Goal: Transaction & Acquisition: Purchase product/service

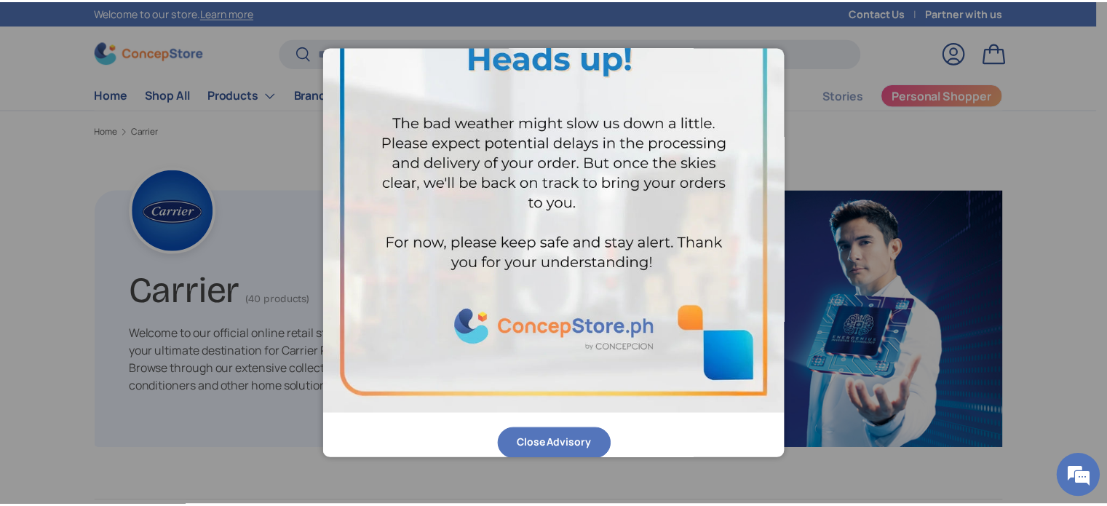
scroll to position [102, 0]
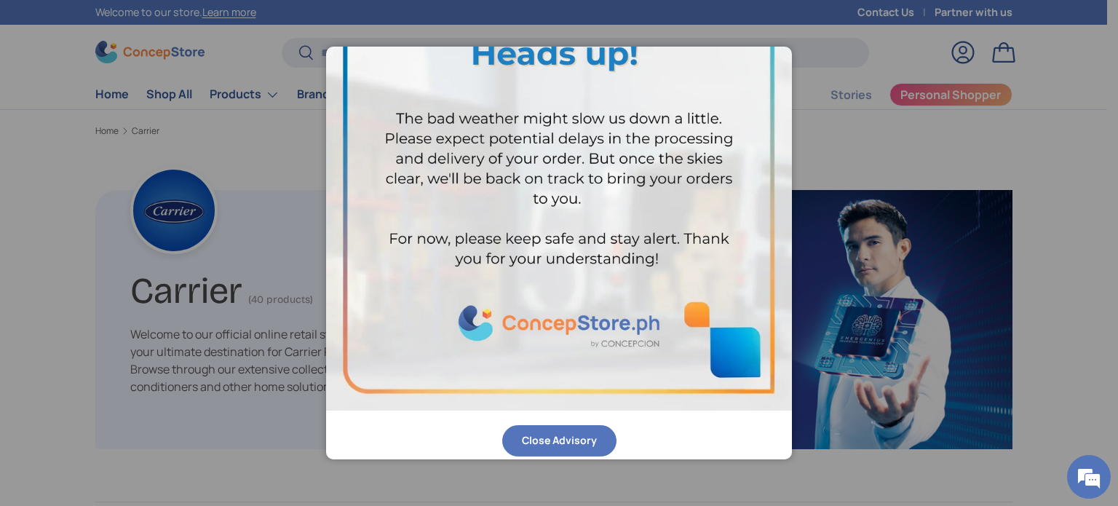
click at [544, 433] on button "Close Advisory" at bounding box center [559, 440] width 114 height 31
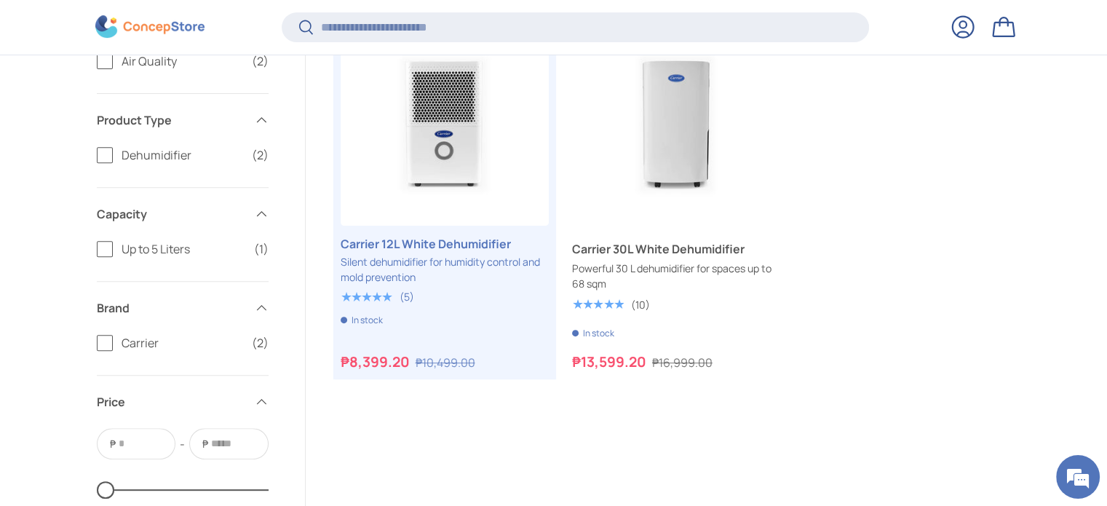
scroll to position [579, 0]
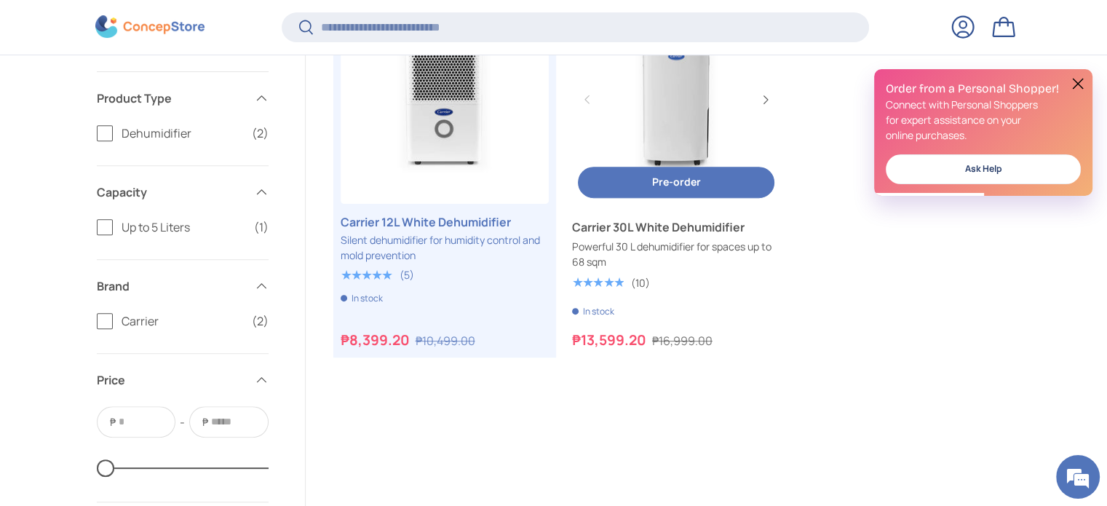
click at [607, 236] on link "Carrier 30L White Dehumidifier" at bounding box center [676, 226] width 208 height 17
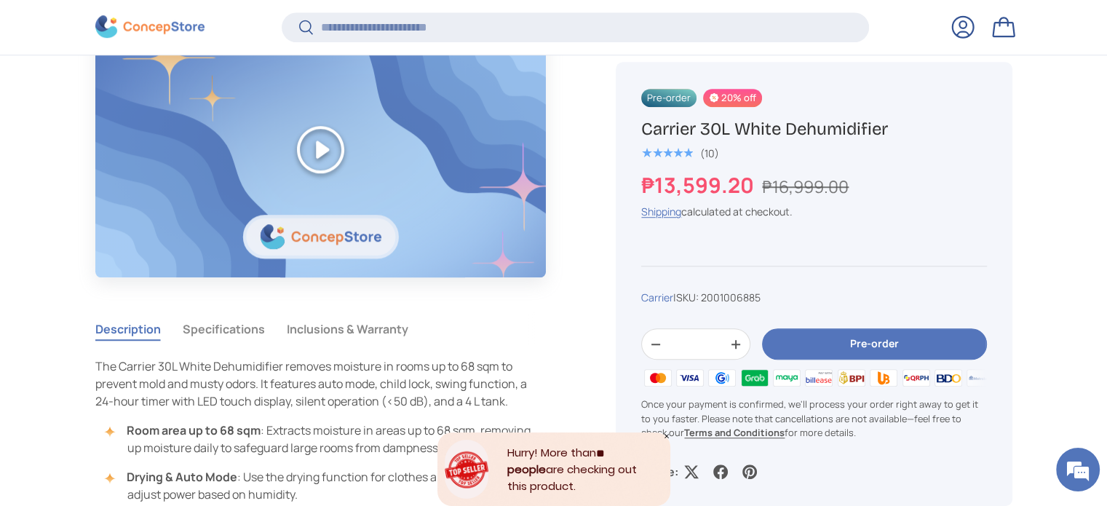
scroll to position [1089, 0]
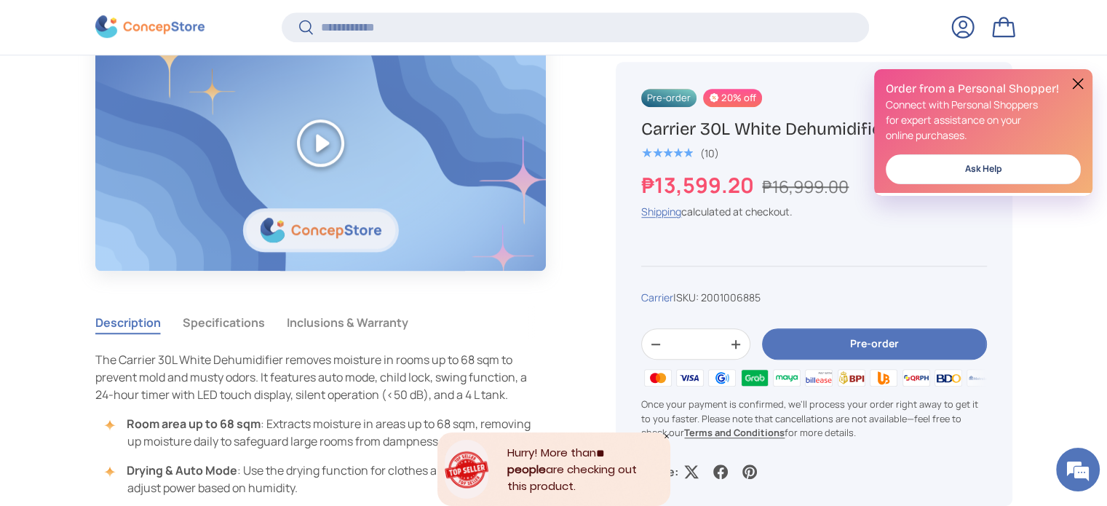
click at [234, 318] on button "Specifications" at bounding box center [224, 322] width 82 height 33
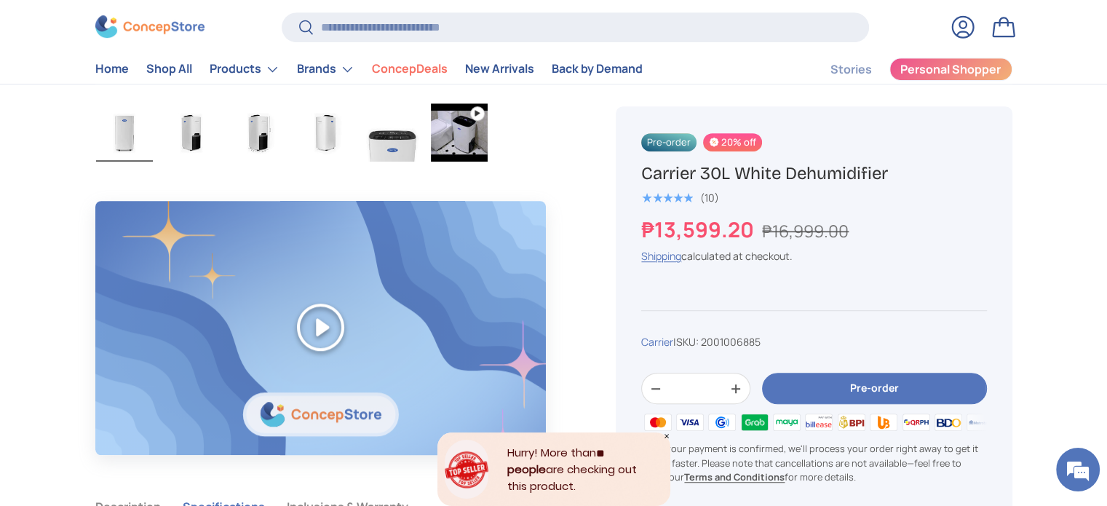
scroll to position [800, 0]
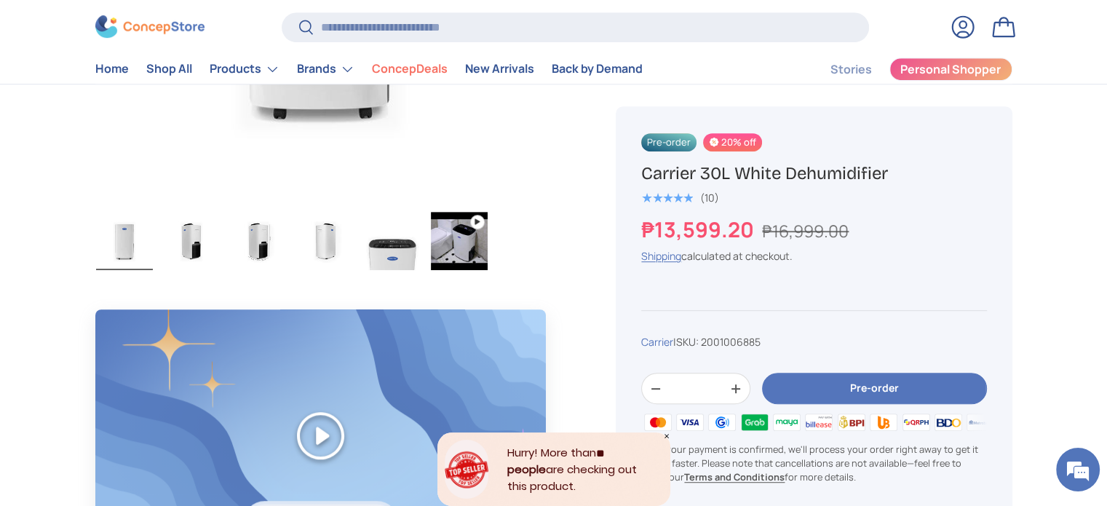
click at [394, 239] on img "Gallery Viewer" at bounding box center [392, 241] width 57 height 58
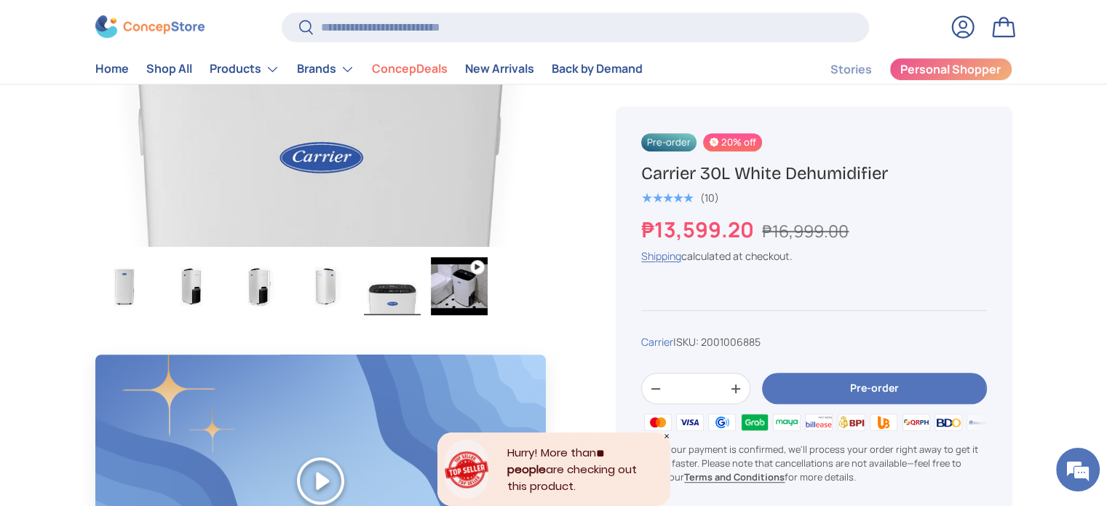
scroll to position [509, 0]
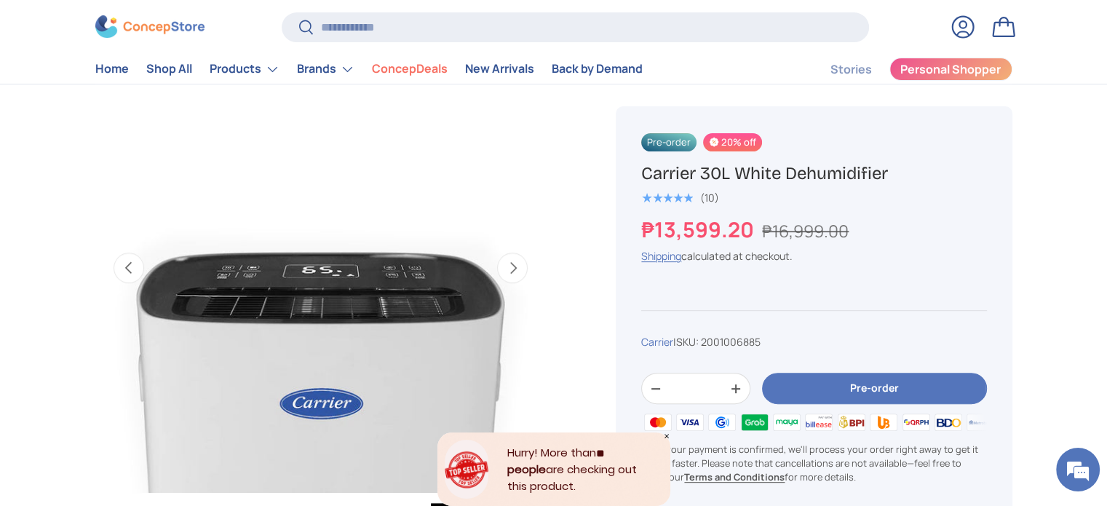
click at [513, 266] on button "Next" at bounding box center [512, 268] width 31 height 31
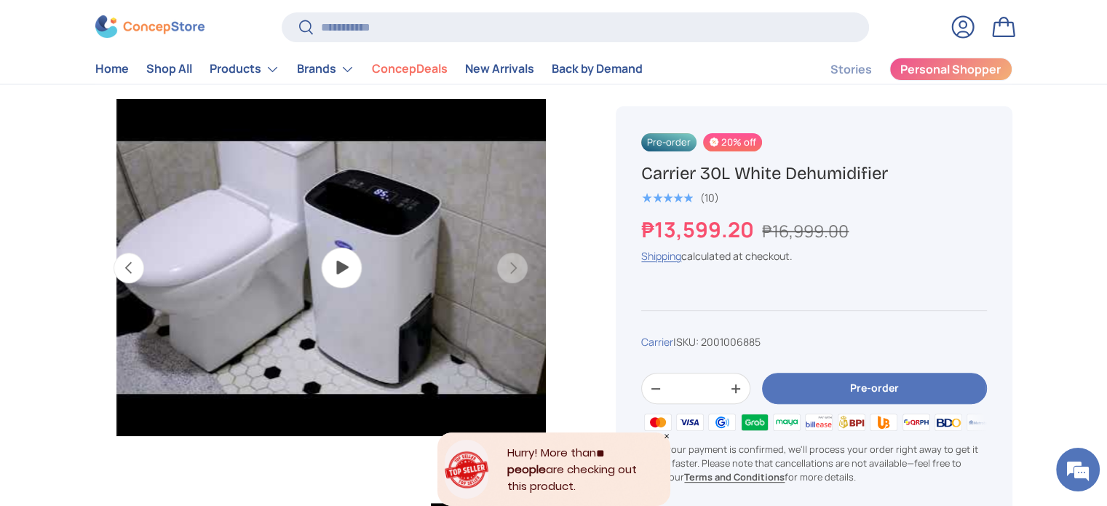
scroll to position [0, 2294]
